Goal: Check status: Check status

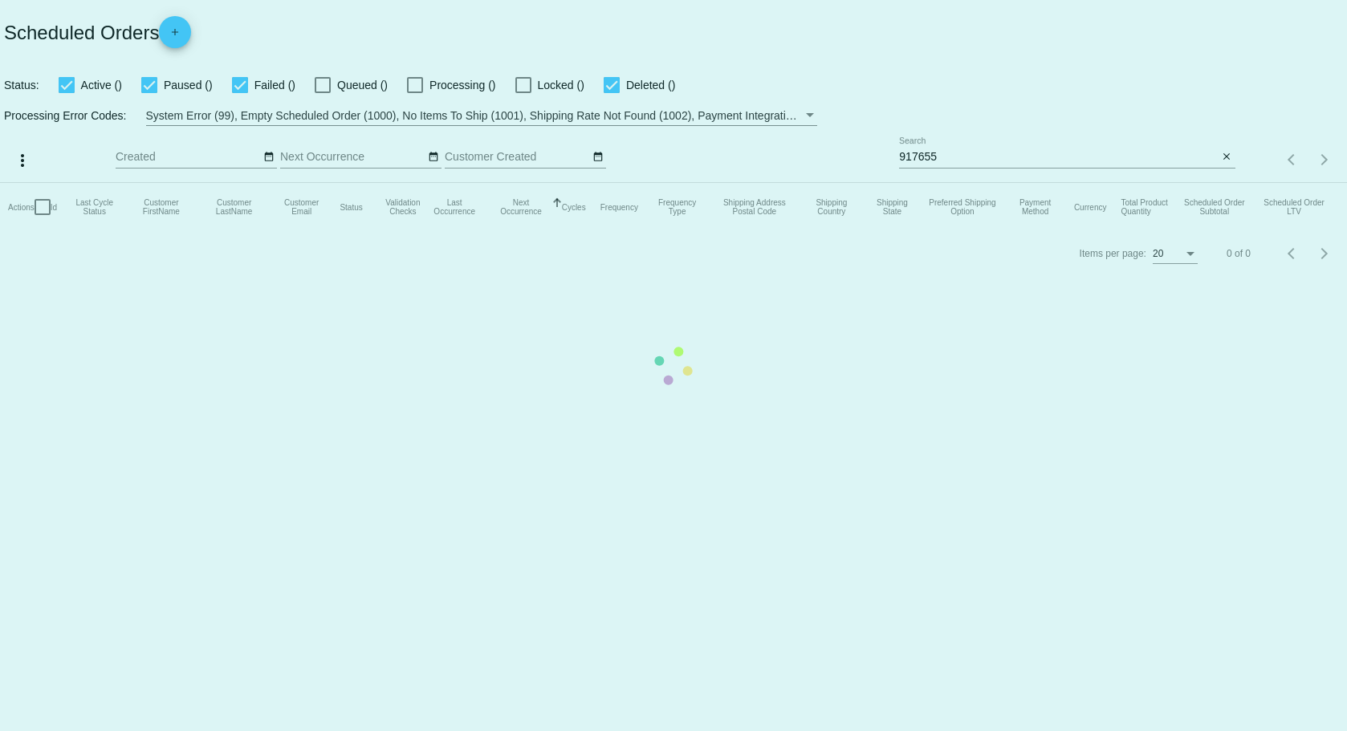
click at [1120, 183] on mat-table "Actions Id Last Cycle Status Customer FirstName Customer LastName Customer Emai…" at bounding box center [673, 207] width 1347 height 48
click at [1088, 183] on mat-table "Actions Id Last Cycle Status Customer FirstName Customer LastName Customer Emai…" at bounding box center [673, 207] width 1347 height 48
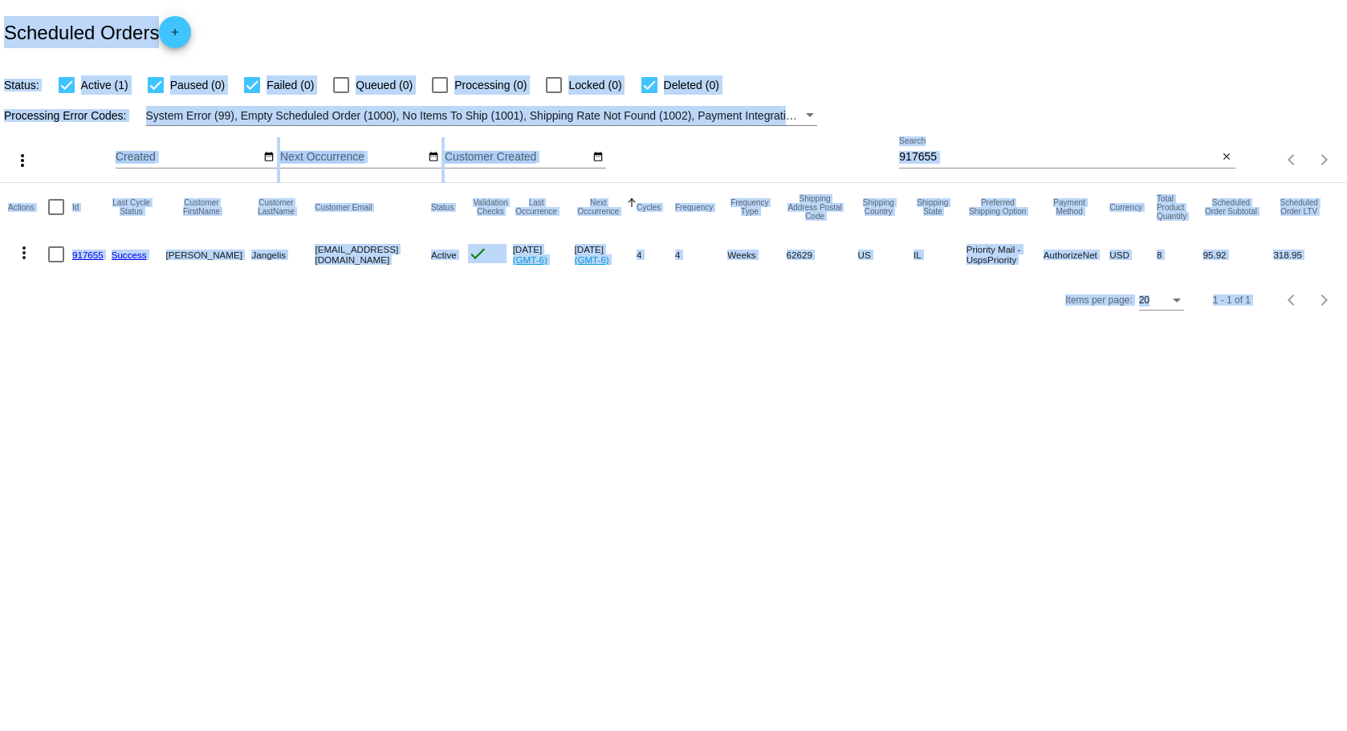
click at [1079, 151] on input "917655" at bounding box center [1058, 157] width 319 height 13
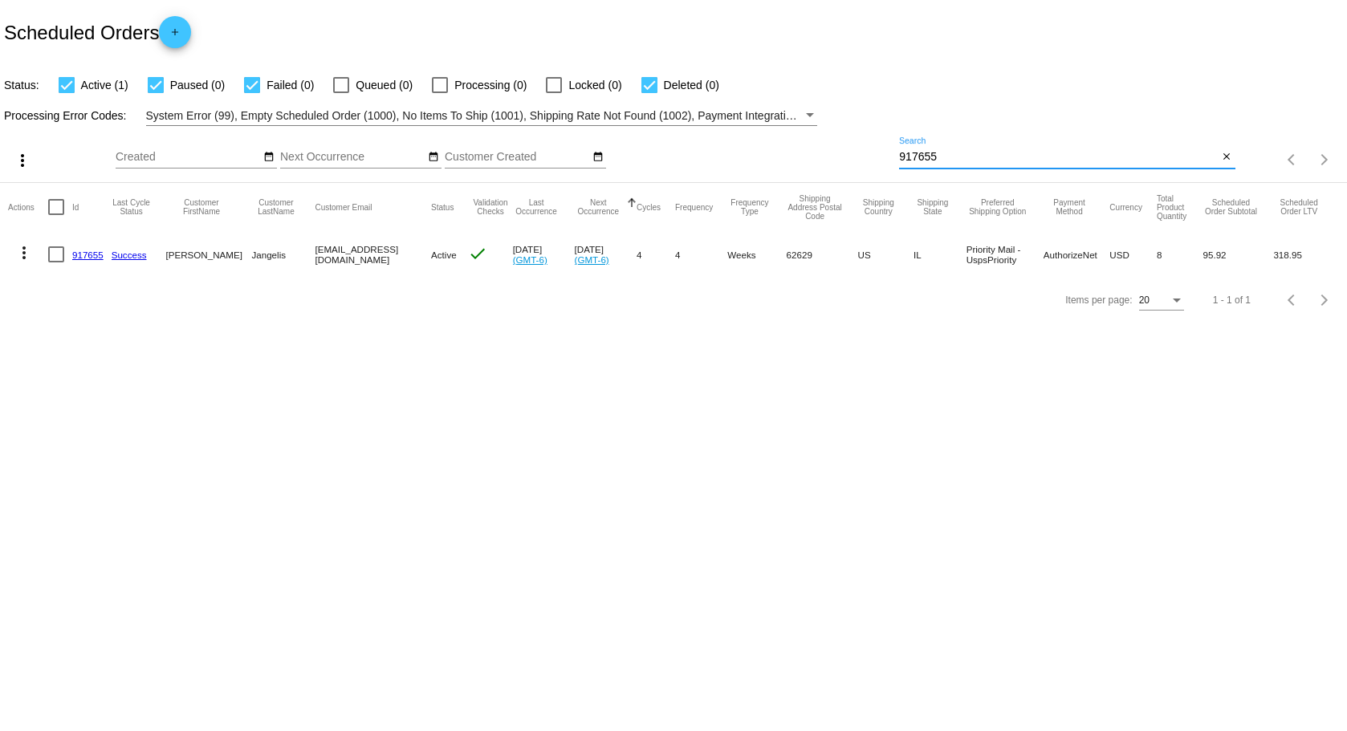
click at [1079, 156] on input "917655" at bounding box center [1058, 157] width 319 height 13
paste input "[EMAIL_ADDRESS][PERSON_NAME][DOMAIN_NAME]"
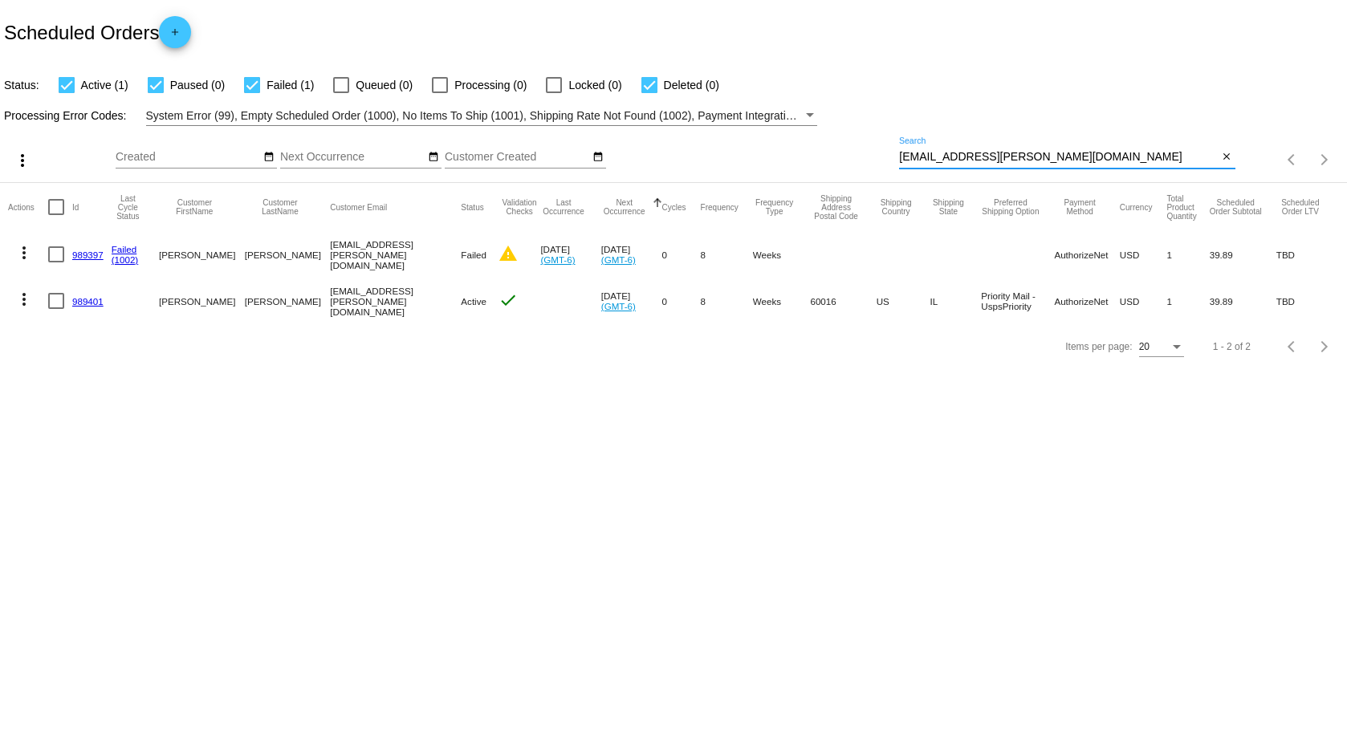
type input "[EMAIL_ADDRESS][PERSON_NAME][DOMAIN_NAME]"
click at [103, 254] on link "989397" at bounding box center [87, 255] width 31 height 10
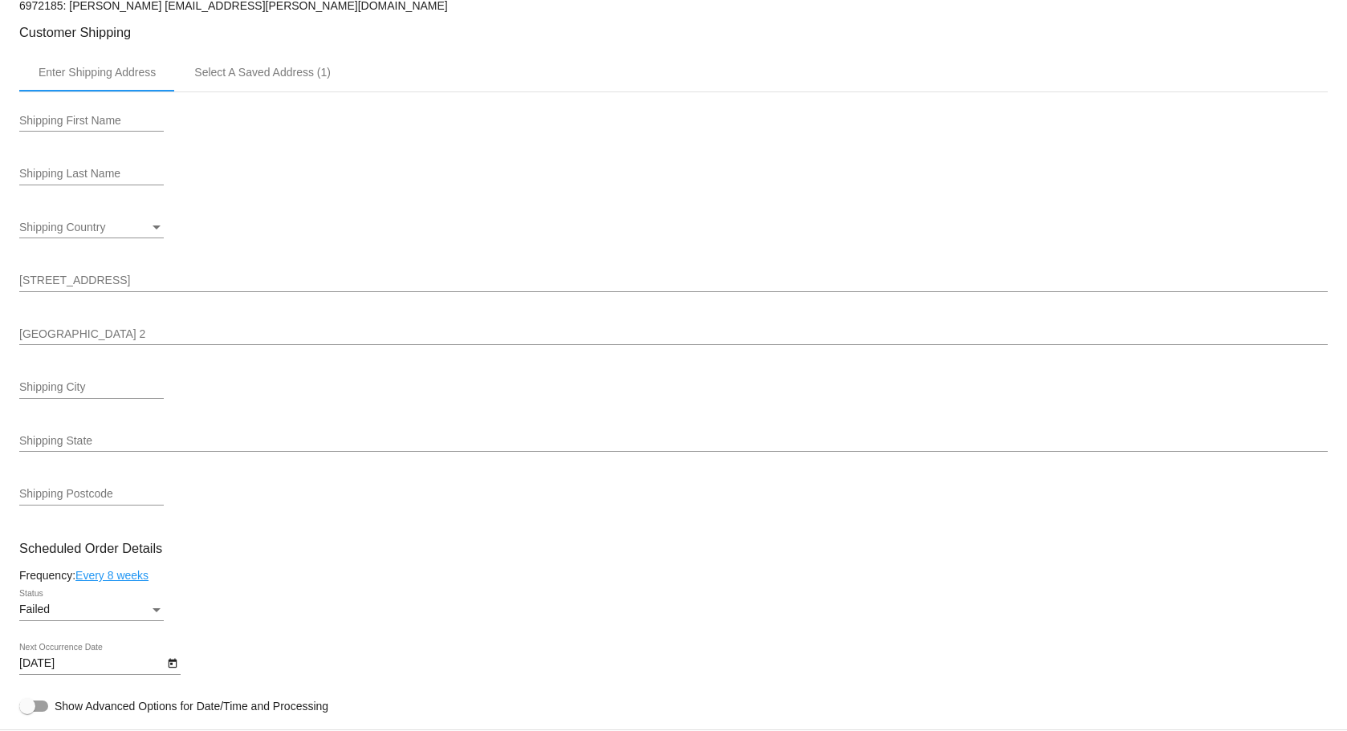
scroll to position [321, 0]
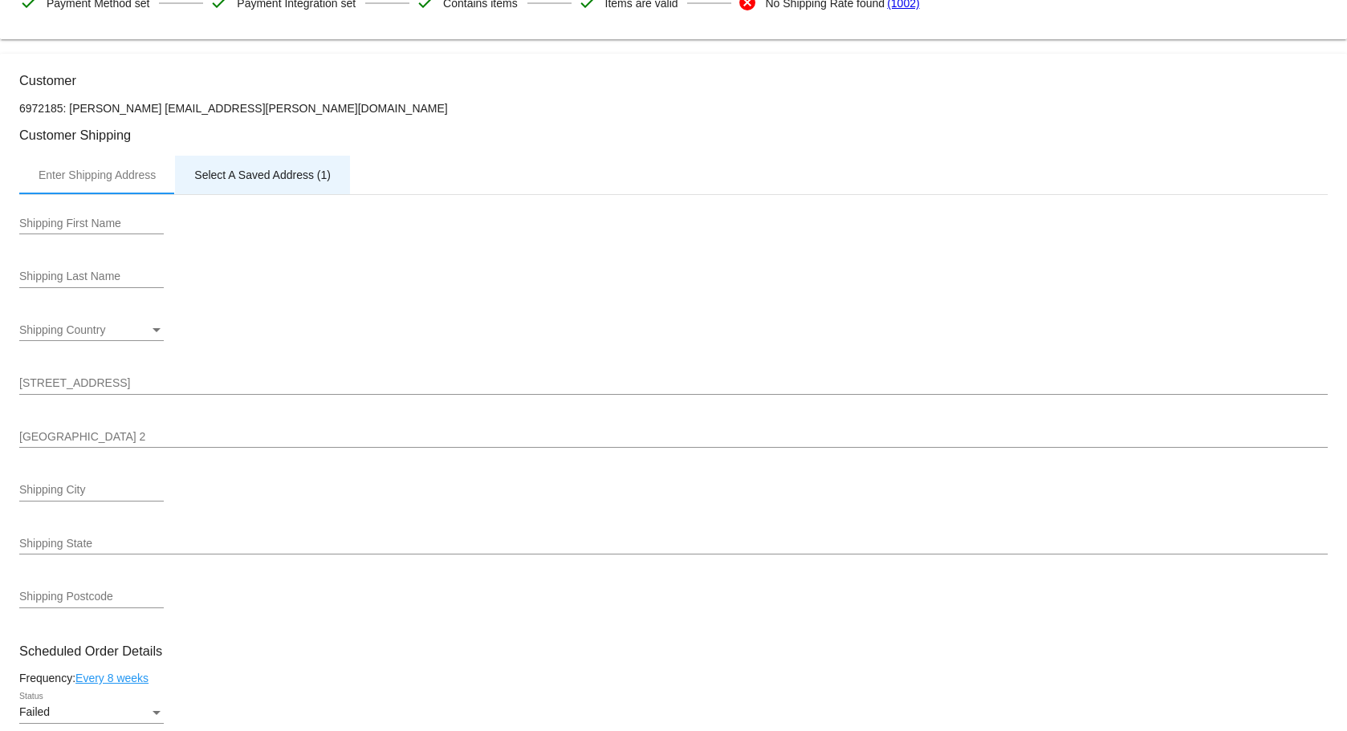
click at [293, 189] on div "Select A Saved Address (1)" at bounding box center [262, 175] width 175 height 39
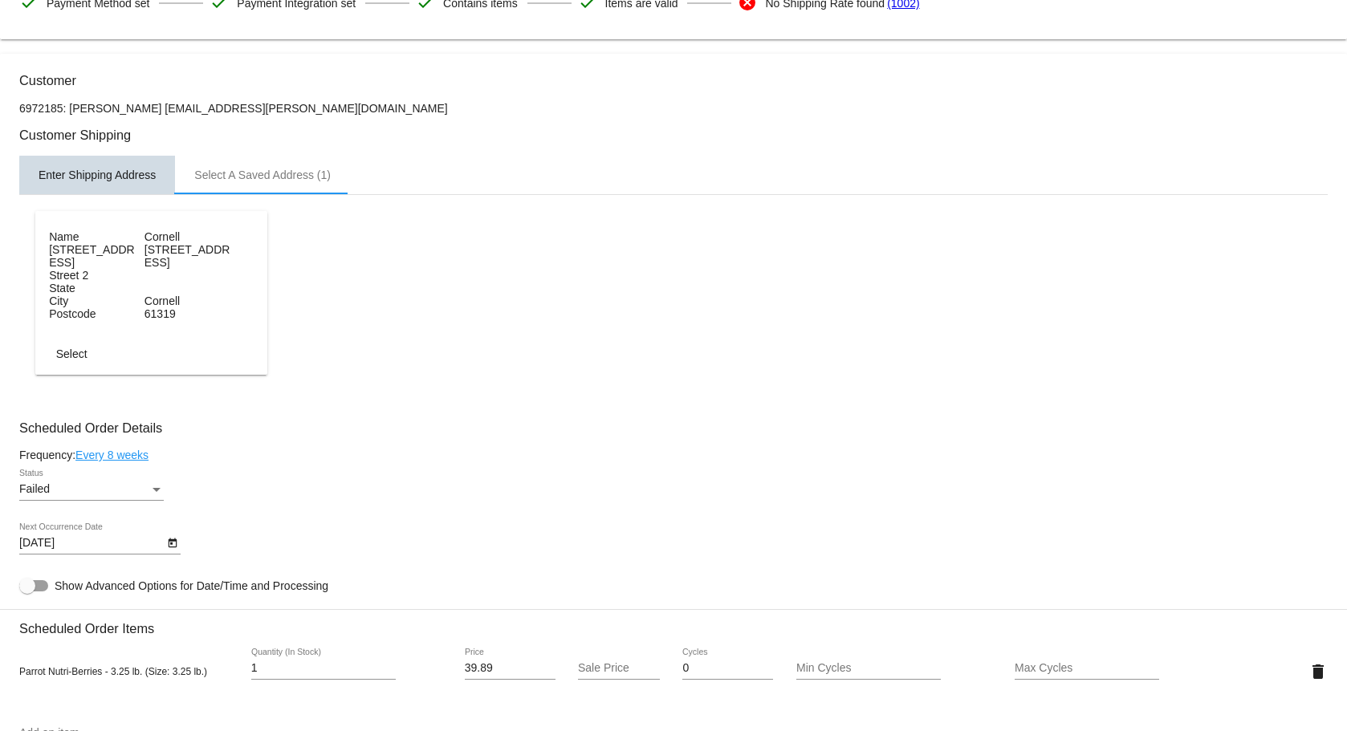
click at [111, 181] on div "Enter Shipping Address" at bounding box center [97, 175] width 117 height 13
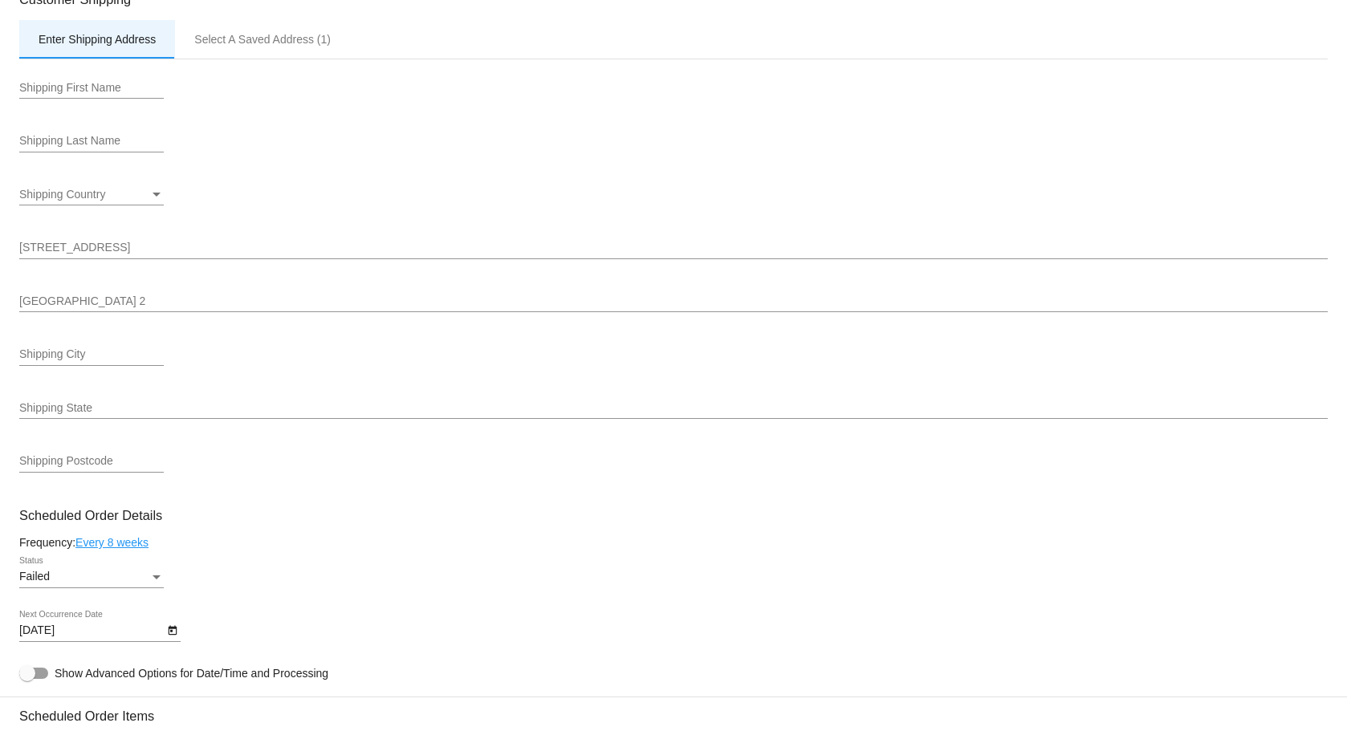
scroll to position [481, 0]
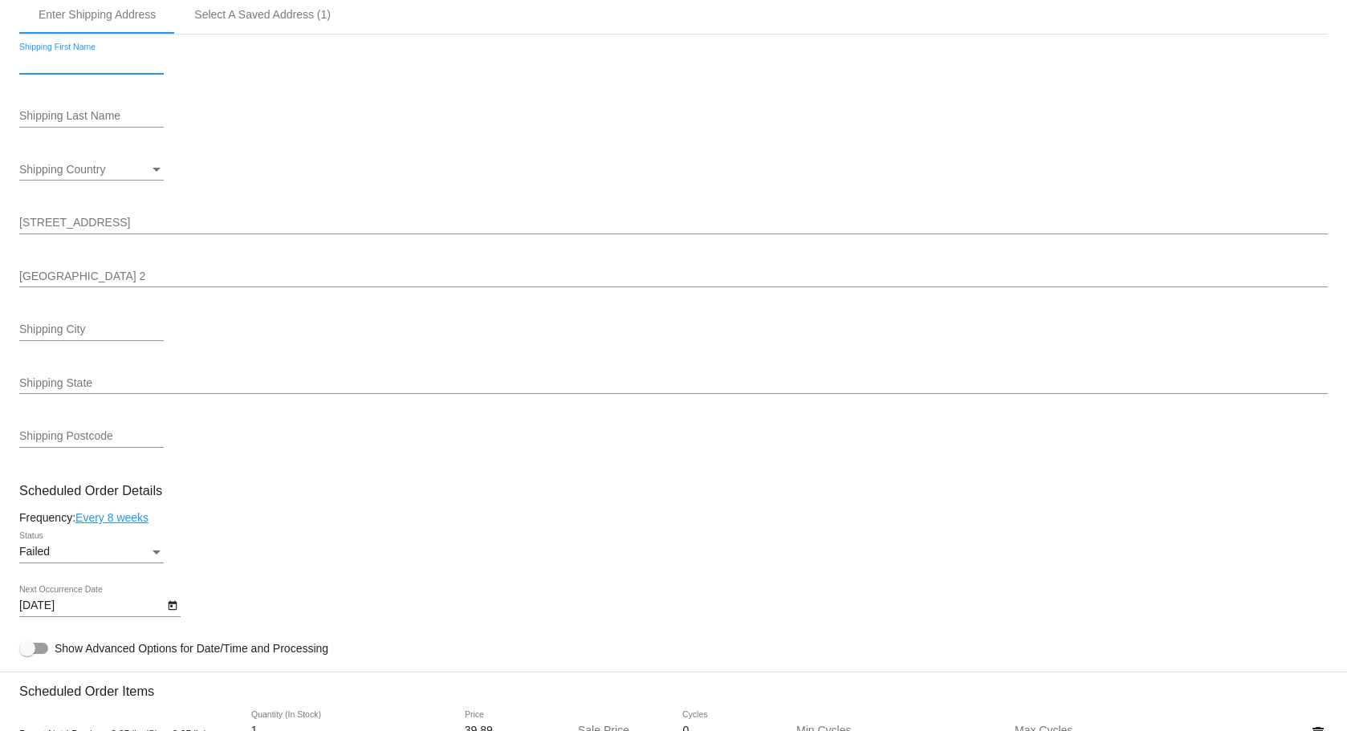
click at [123, 70] on input "Shipping First Name" at bounding box center [91, 63] width 144 height 13
